Goal: Task Accomplishment & Management: Manage account settings

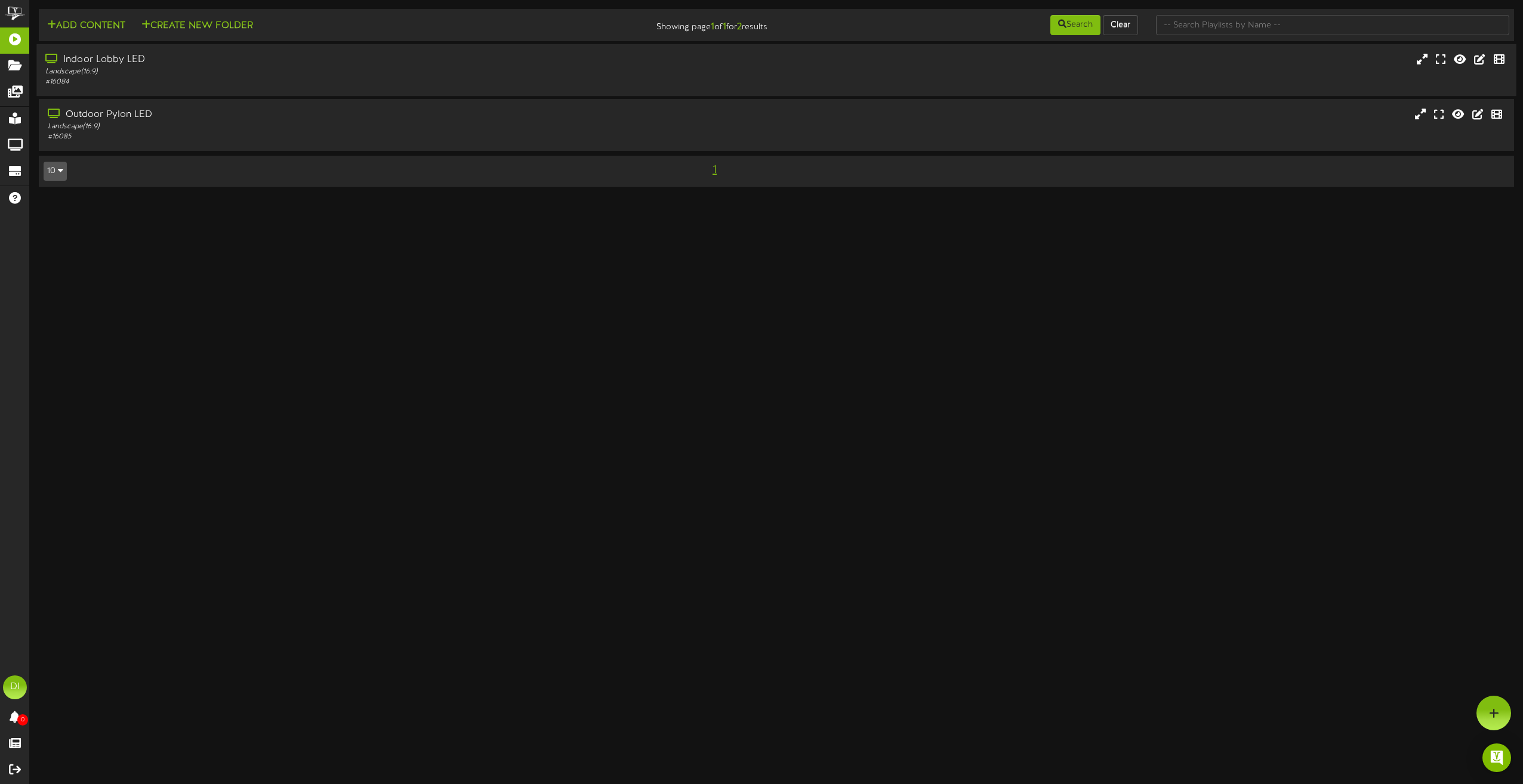
click at [406, 67] on div "Landscape ( 16:9 )" at bounding box center [345, 72] width 599 height 10
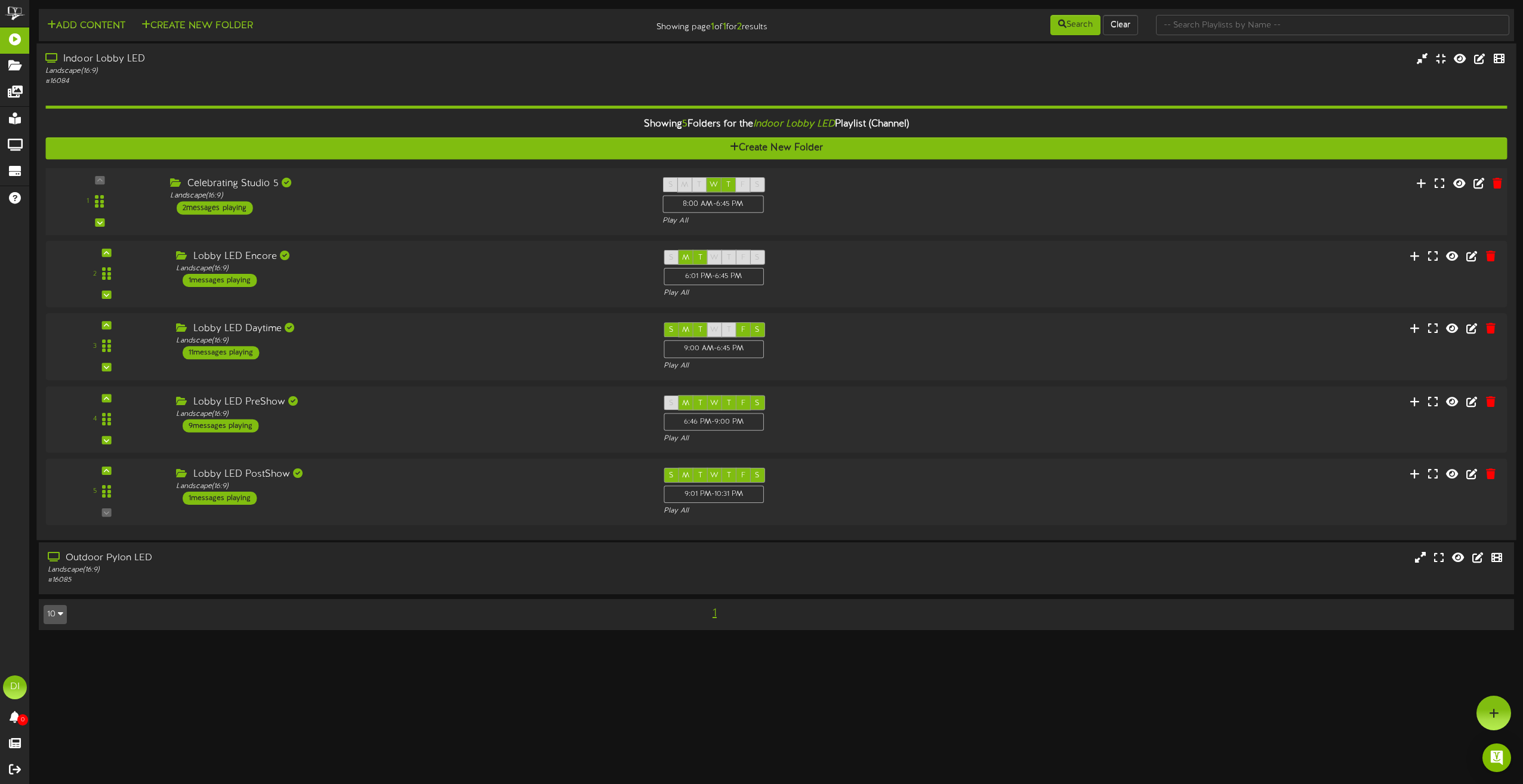
click at [541, 208] on div "Celebrating Studio 5 Landscape ( 16:9 ) 2 messages playing" at bounding box center [407, 196] width 493 height 38
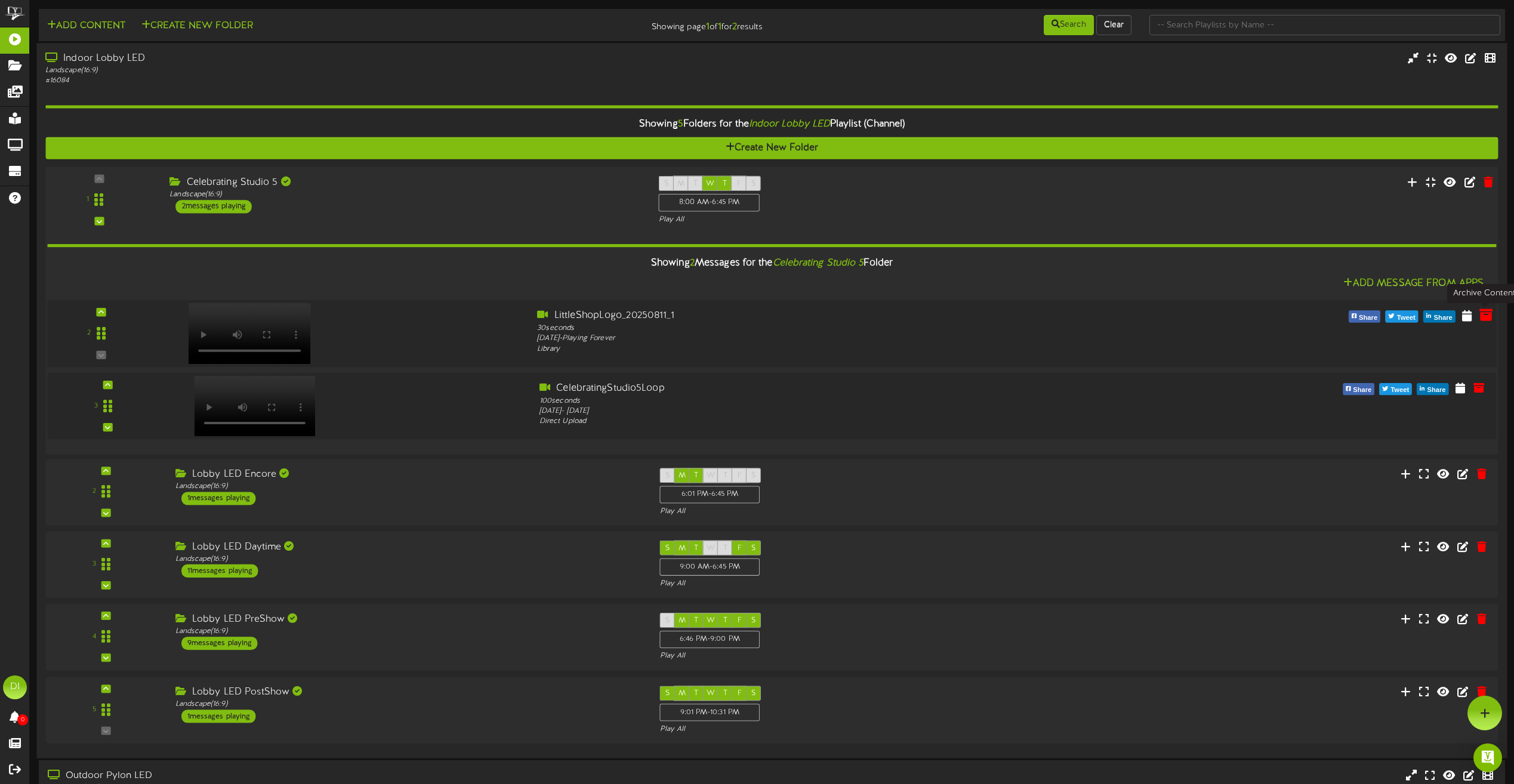
click at [1487, 321] on icon at bounding box center [1486, 314] width 13 height 13
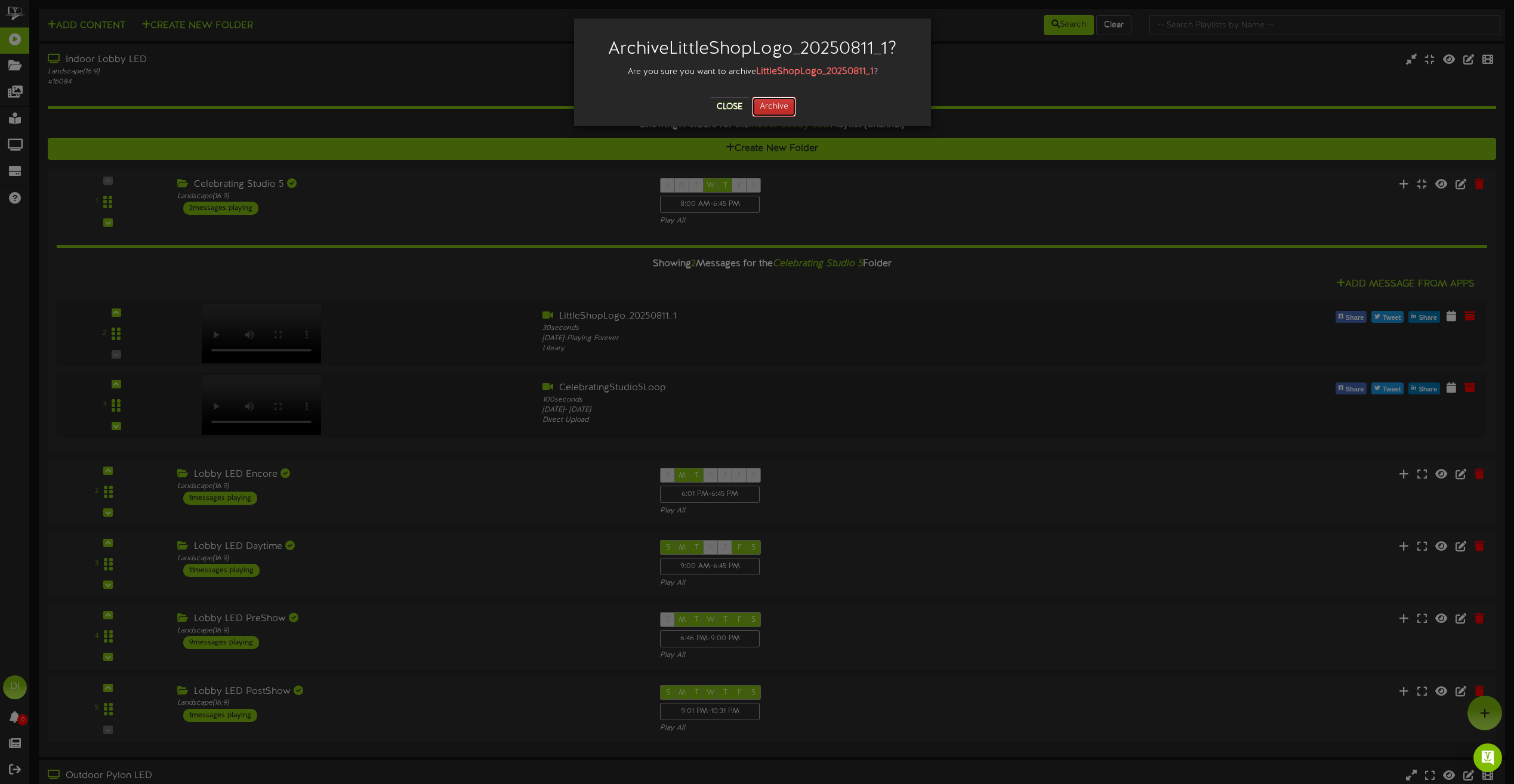
click at [787, 105] on button "Archive" at bounding box center [774, 106] width 44 height 20
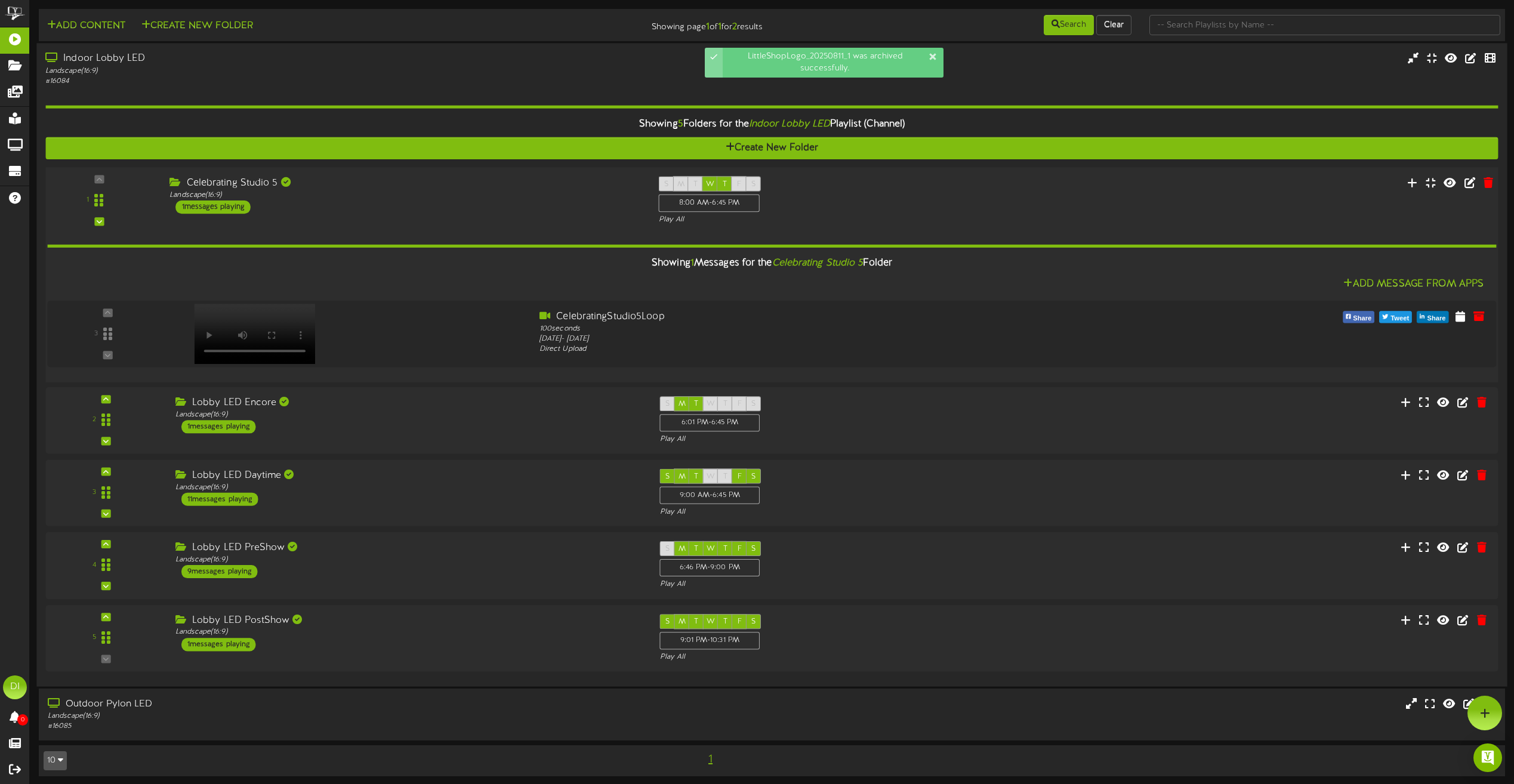
click at [409, 215] on div "1 ( 16:9" at bounding box center [772, 201] width 1467 height 49
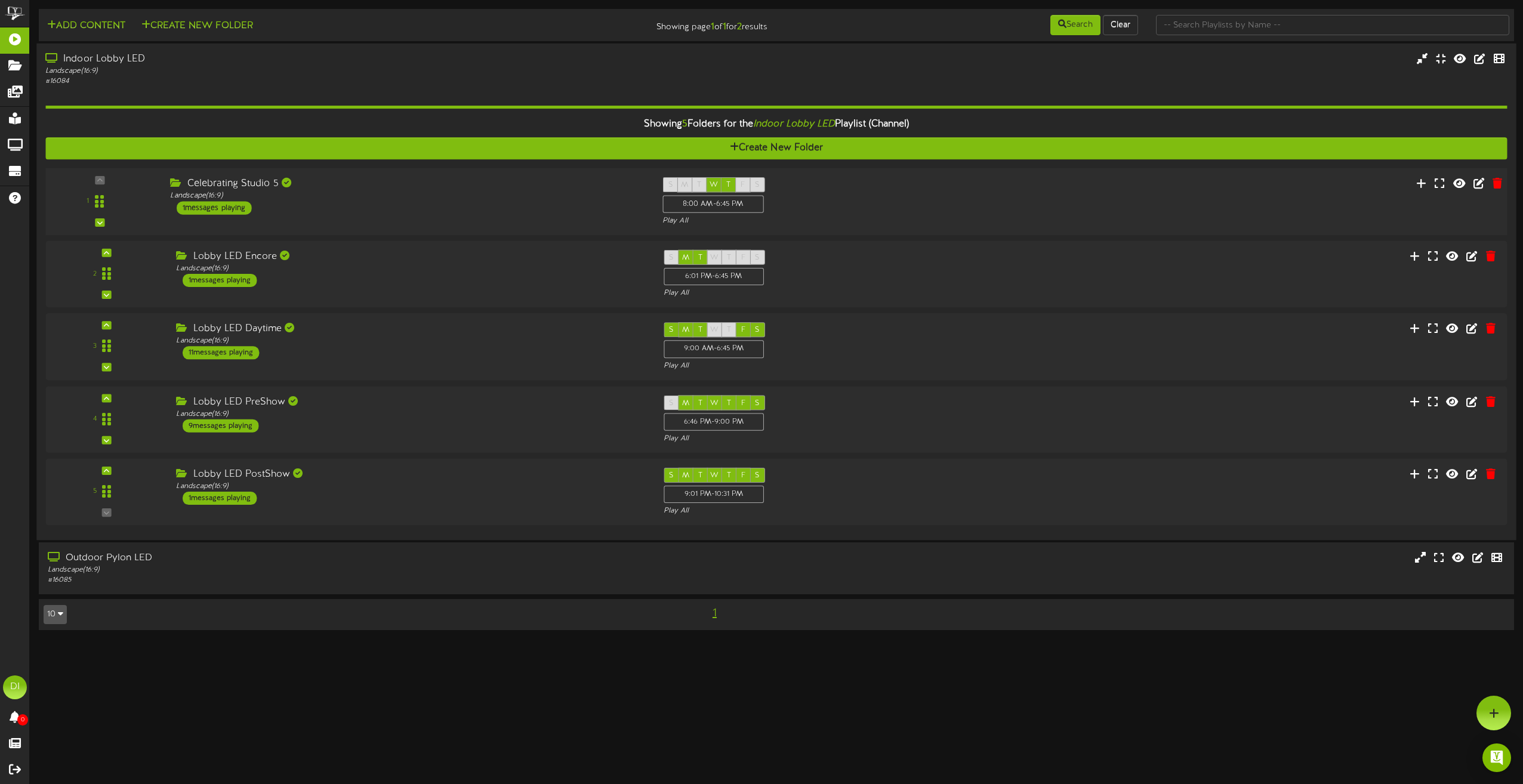
click at [498, 205] on div "Celebrating Studio 5 Landscape ( 16:9 ) 1 messages playing" at bounding box center [407, 196] width 493 height 38
